Goal: Navigation & Orientation: Find specific page/section

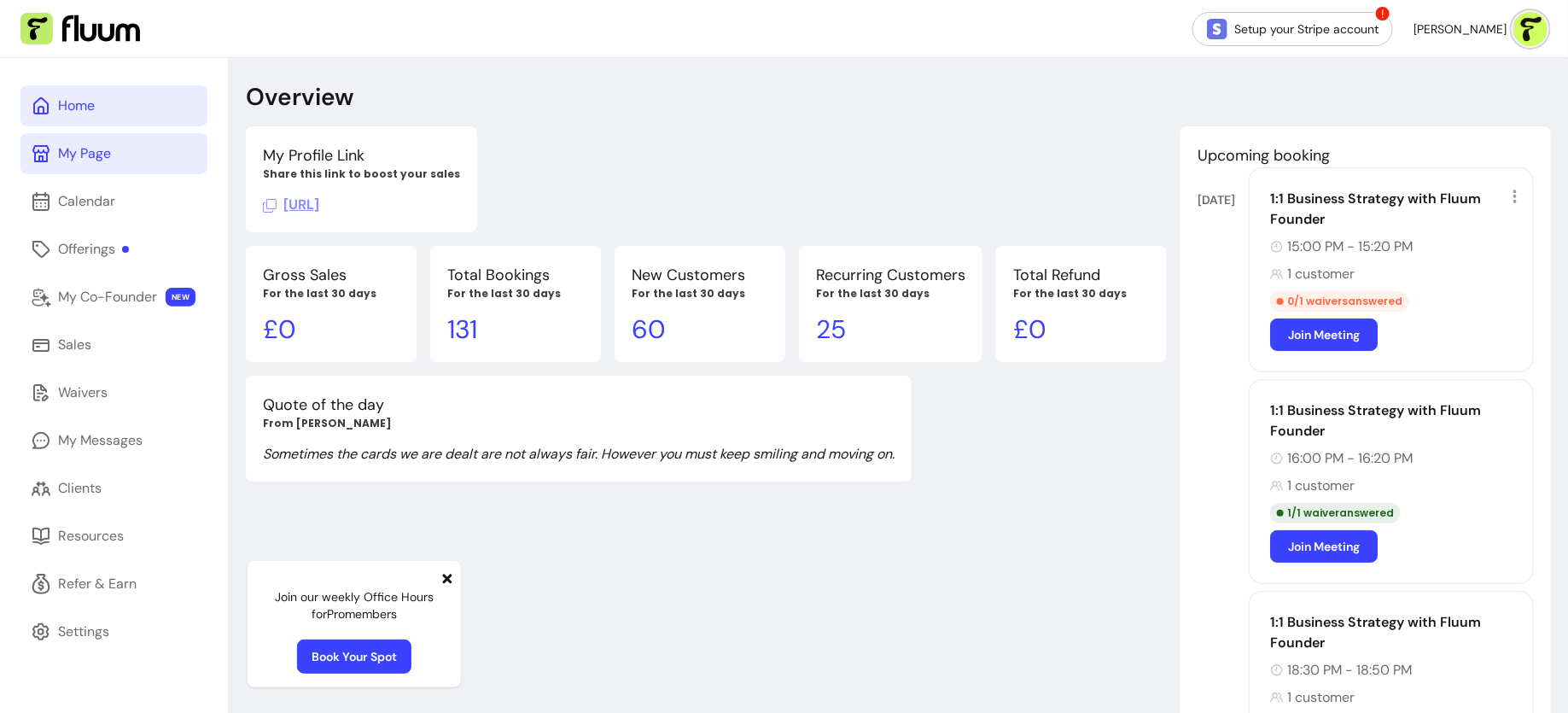
click at [169, 156] on link "My Page" at bounding box center [114, 154] width 187 height 41
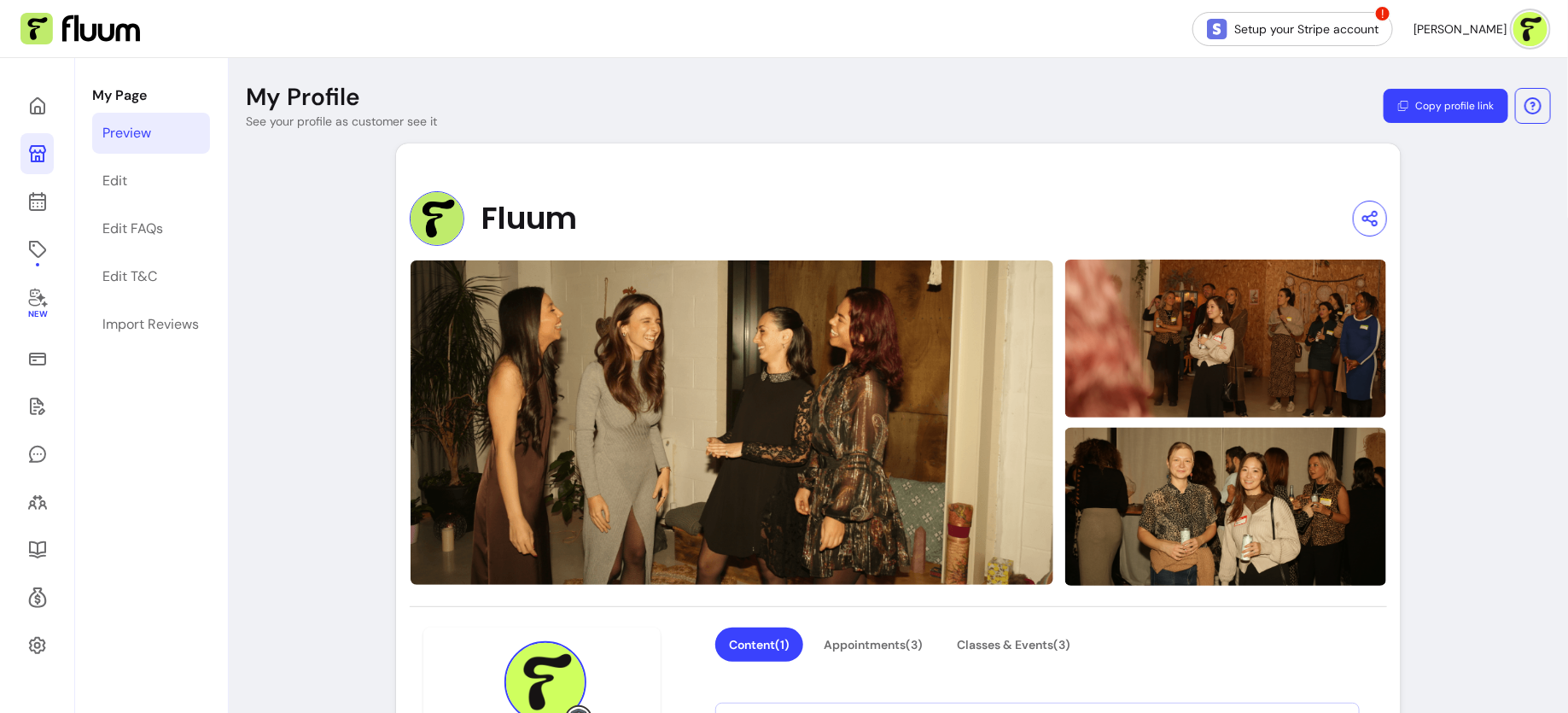
click at [1420, 109] on button "Copy profile link" at bounding box center [1446, 105] width 125 height 35
click at [38, 303] on icon at bounding box center [37, 298] width 19 height 20
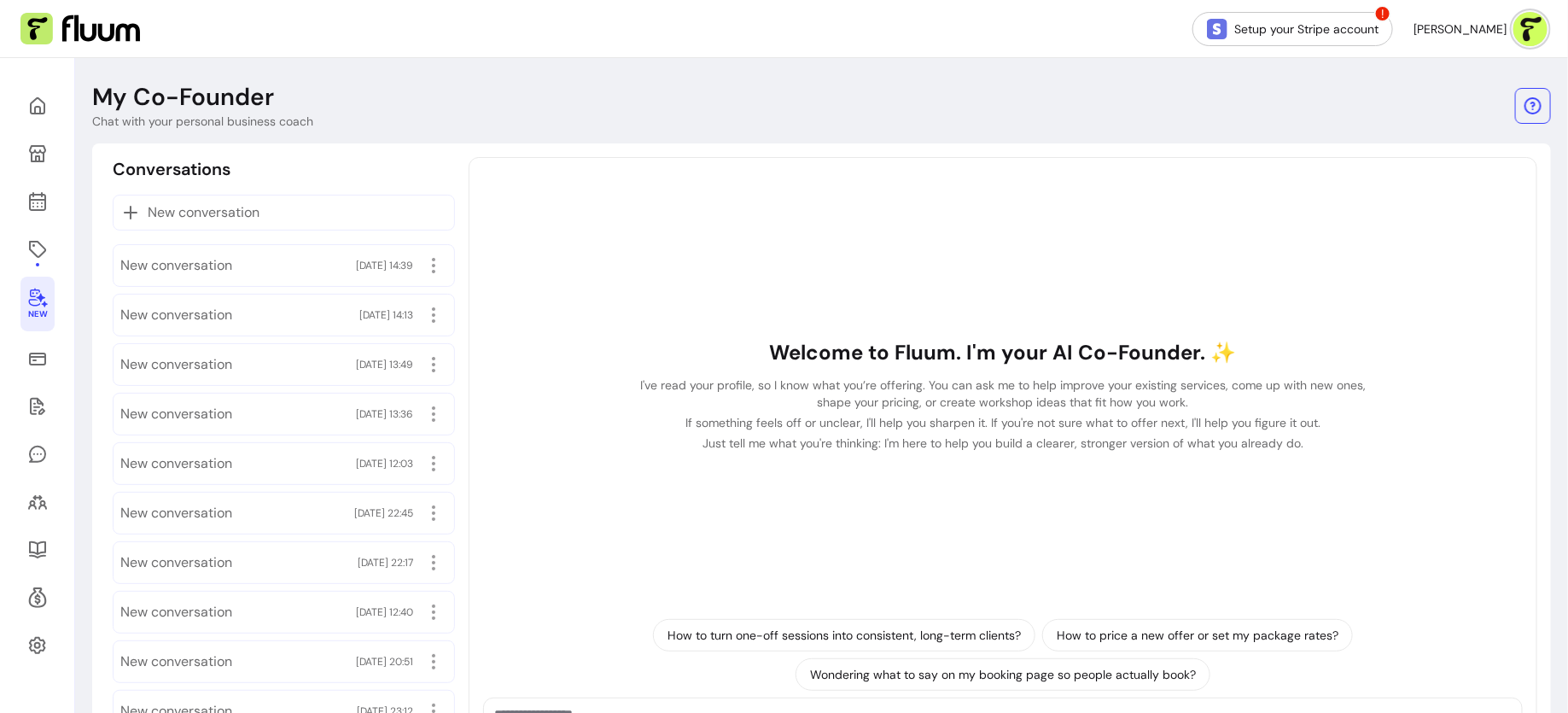
scroll to position [137, 0]
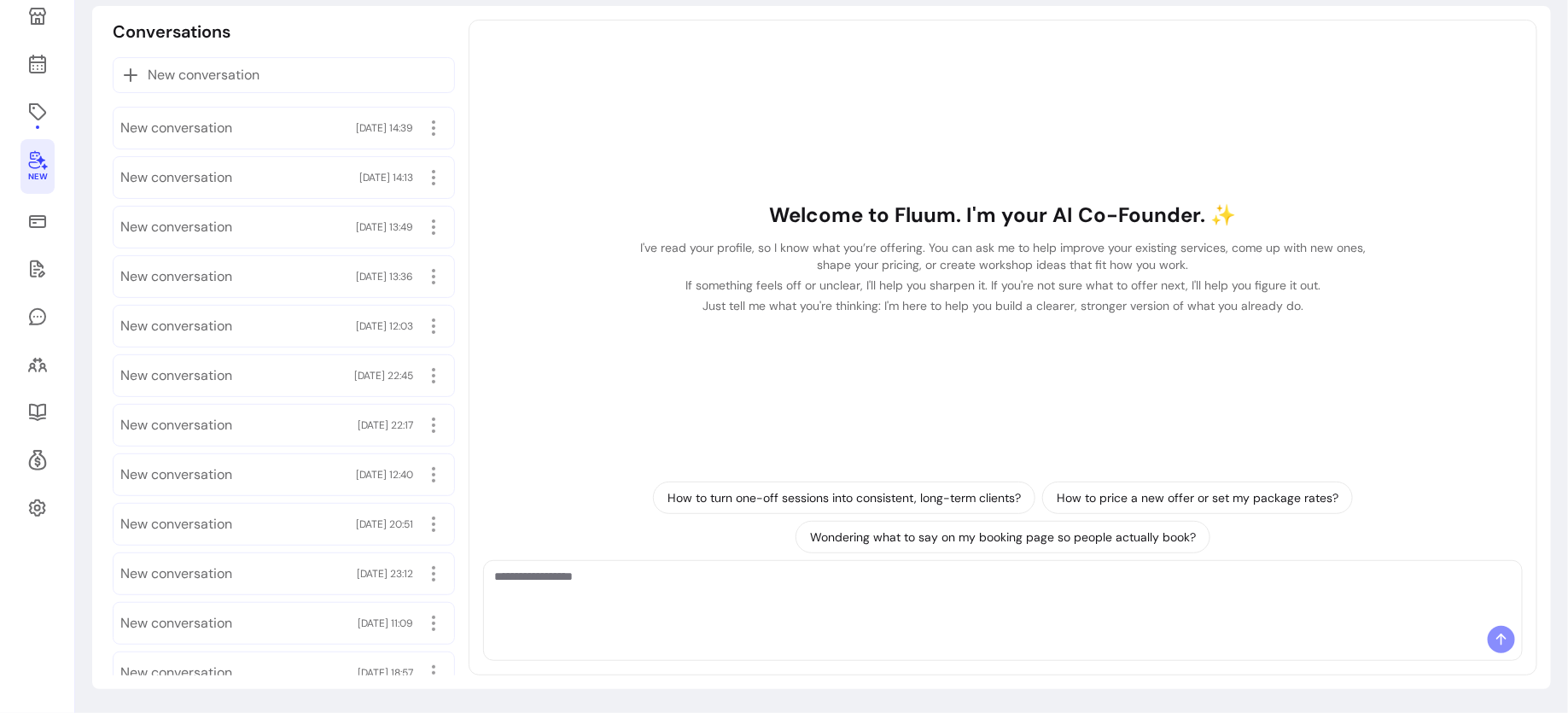
click at [715, 609] on textarea "Ask me anything..." at bounding box center [1003, 593] width 1018 height 51
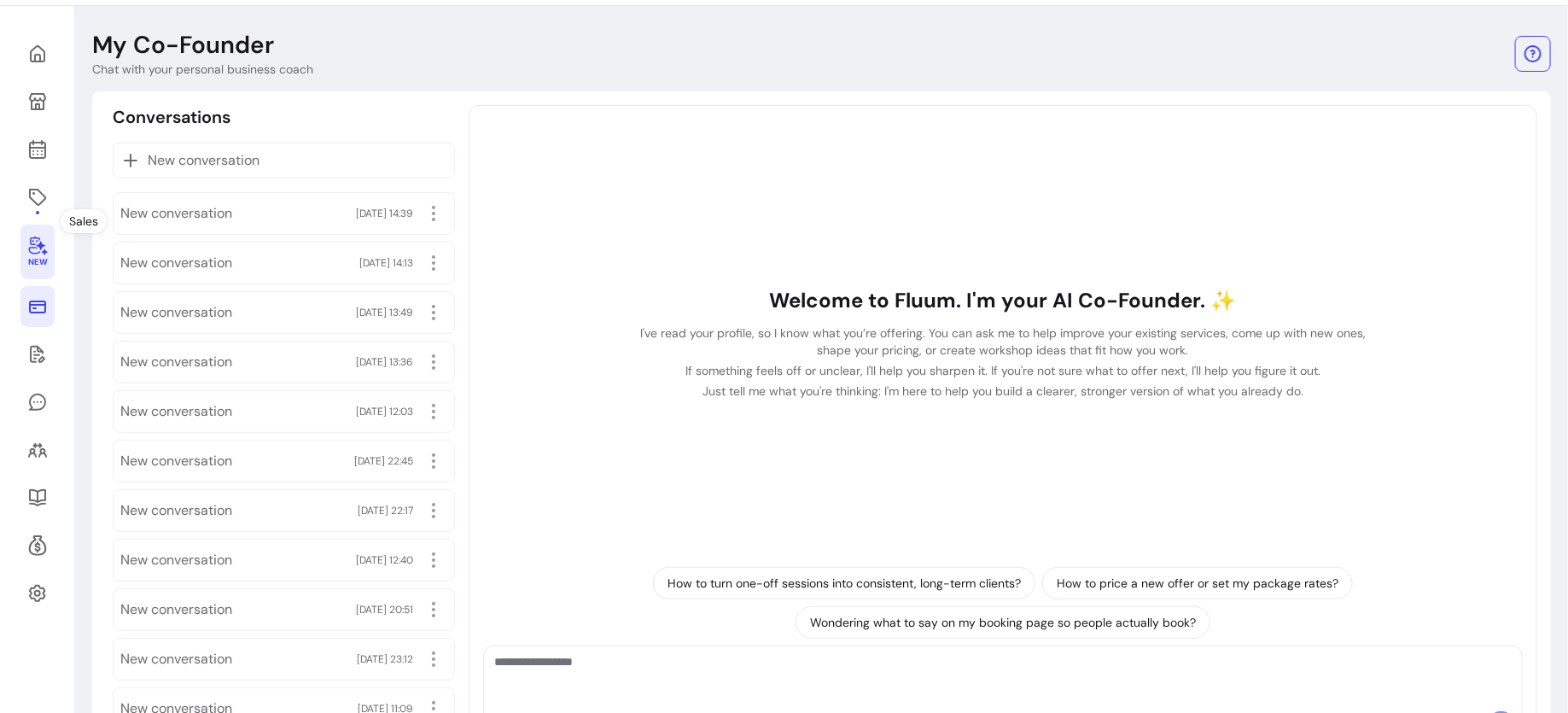
scroll to position [0, 0]
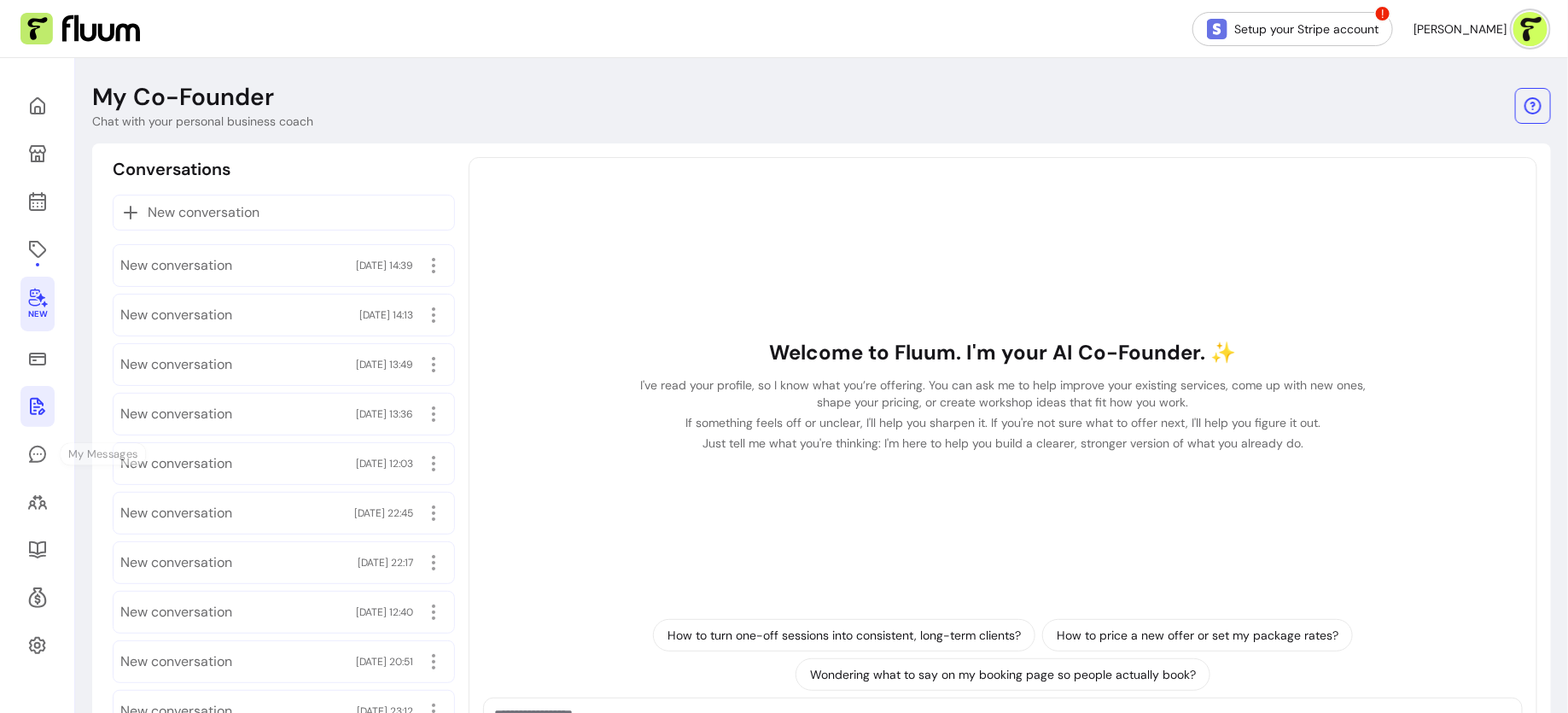
click at [34, 409] on icon at bounding box center [37, 406] width 21 height 21
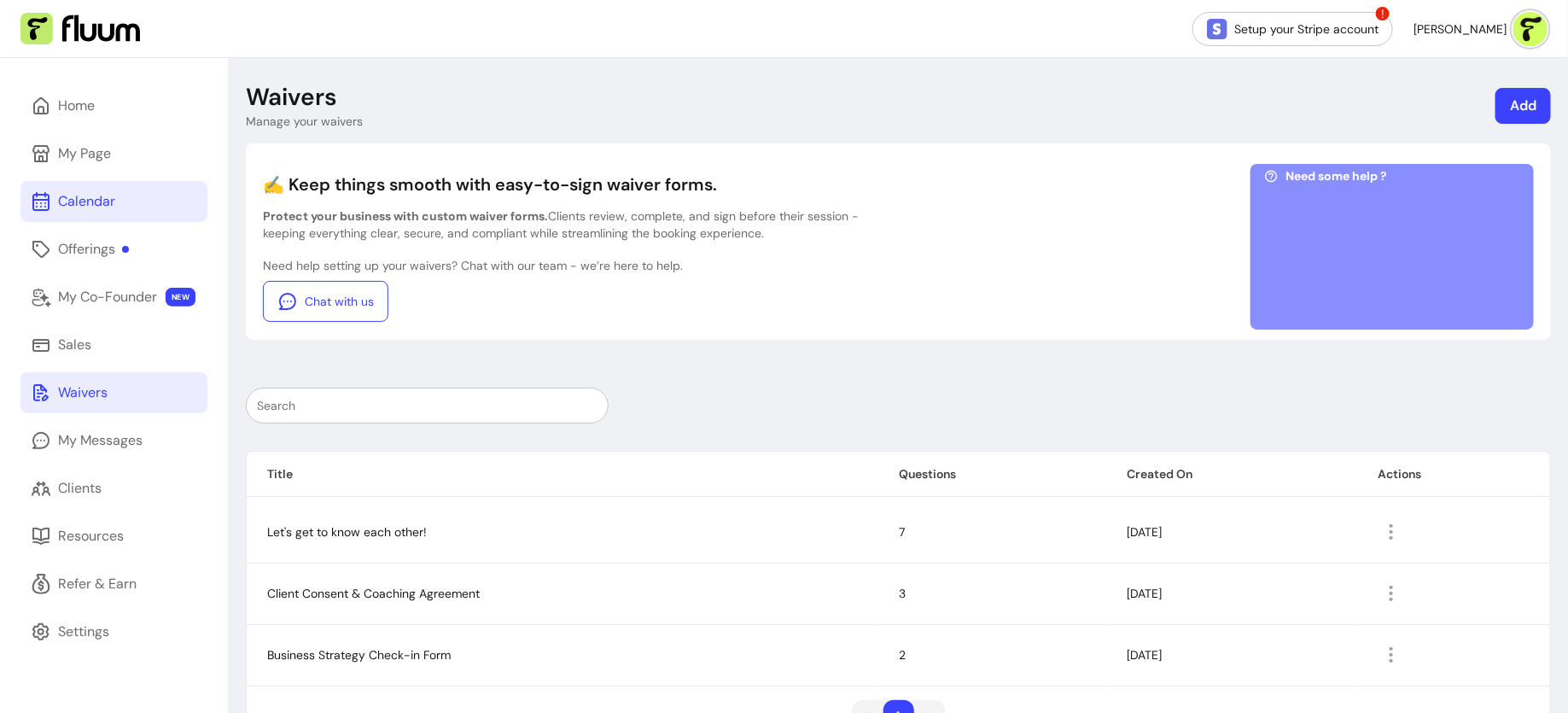
click at [102, 200] on div "Calendar" at bounding box center [86, 202] width 57 height 21
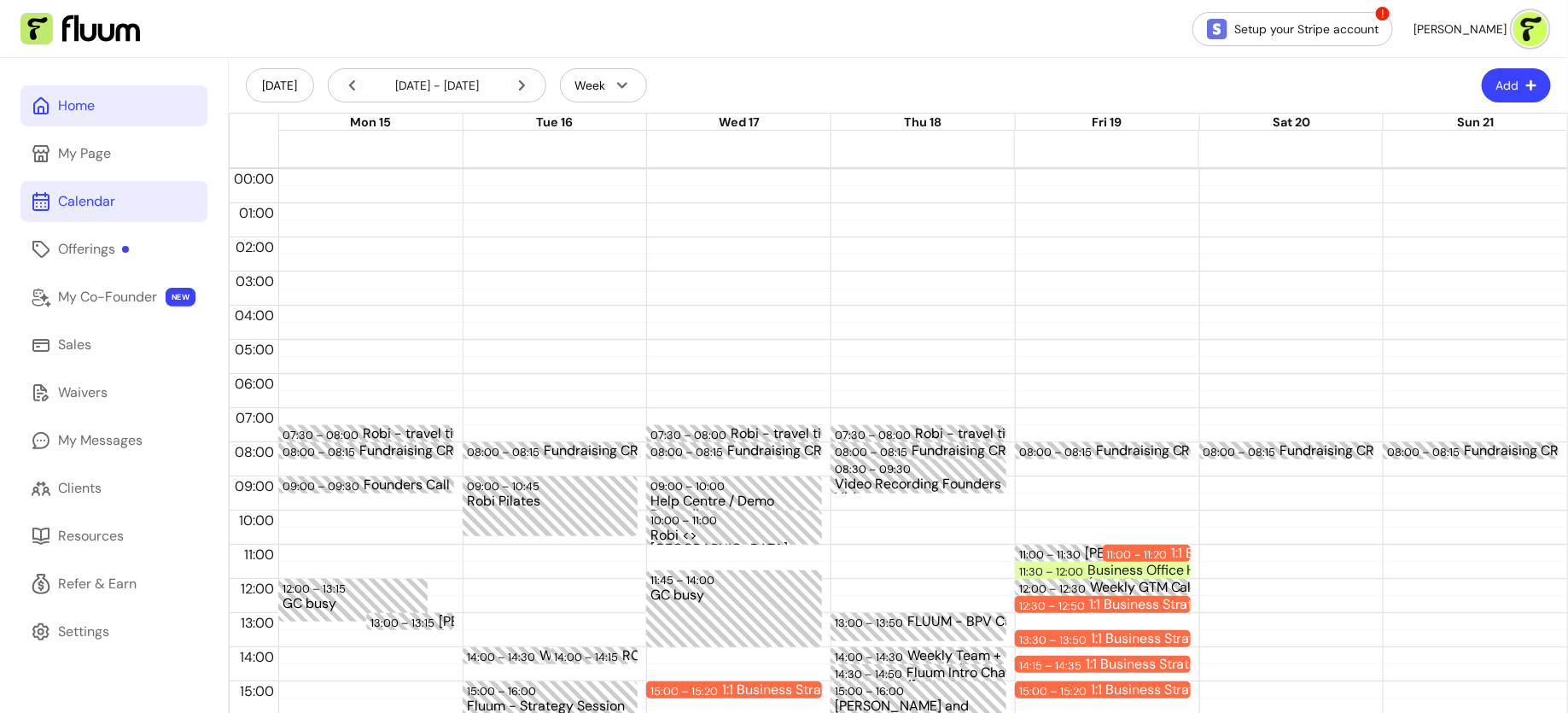
click at [160, 107] on link "Home" at bounding box center [114, 105] width 187 height 41
click at [133, 106] on link "Home" at bounding box center [114, 105] width 187 height 41
